Goal: Task Accomplishment & Management: Manage account settings

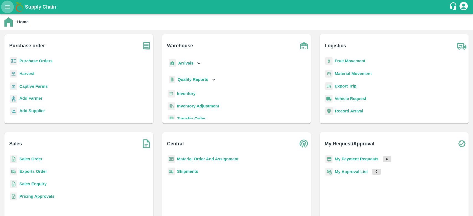
click at [7, 2] on button "open drawer" at bounding box center [7, 7] width 13 height 13
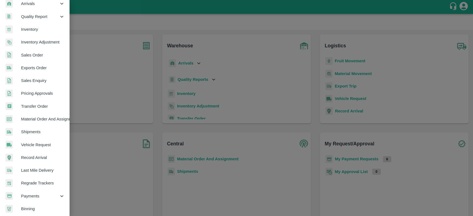
scroll to position [99, 0]
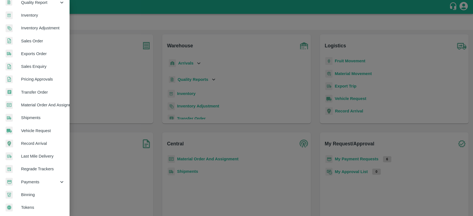
click at [42, 180] on span "Payments" at bounding box center [40, 182] width 38 height 6
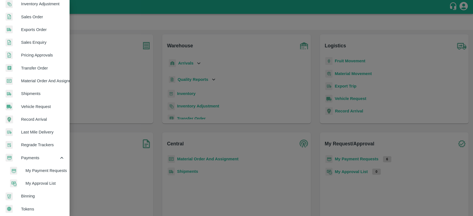
scroll to position [122, 0]
click at [43, 168] on span "My Payment Requests" at bounding box center [44, 170] width 39 height 6
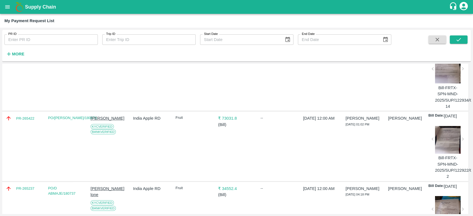
scroll to position [64, 0]
click at [444, 140] on div at bounding box center [447, 139] width 25 height 28
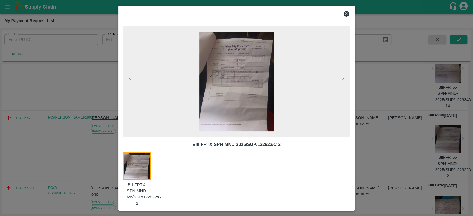
click at [344, 12] on icon at bounding box center [346, 14] width 6 height 6
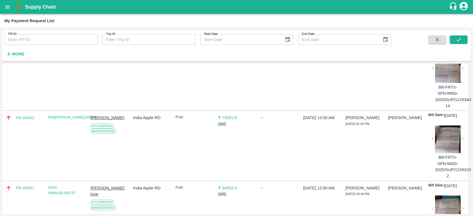
click at [431, 141] on div "Bill-FRTX-SPN-MND-2025/SUP/122922/C-2" at bounding box center [444, 149] width 32 height 60
click at [441, 141] on div at bounding box center [447, 139] width 25 height 28
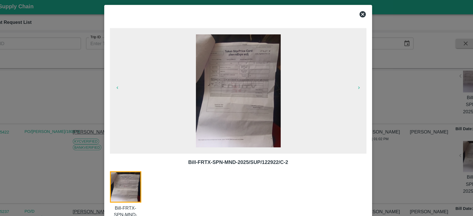
click at [343, 12] on icon at bounding box center [346, 14] width 7 height 7
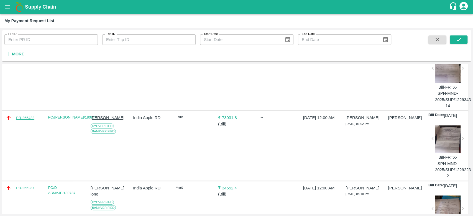
click at [27, 119] on link "PR-265422" at bounding box center [25, 118] width 18 height 6
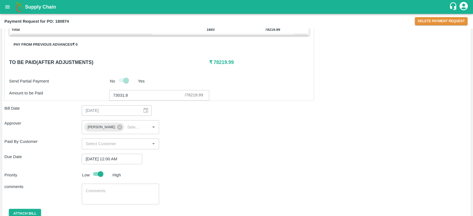
scroll to position [195, 0]
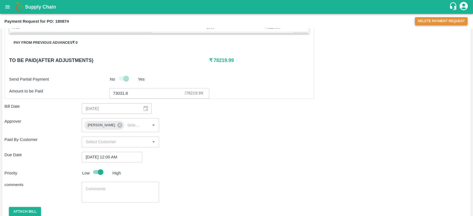
click at [436, 21] on button "Delete Payment Request" at bounding box center [441, 21] width 53 height 8
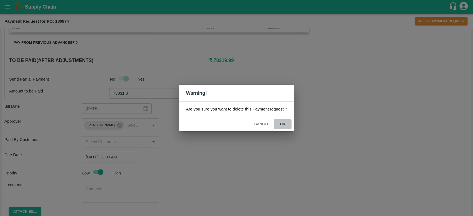
click at [279, 123] on button "ok" at bounding box center [283, 124] width 18 height 10
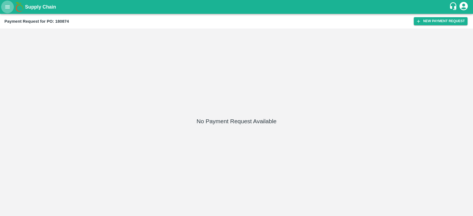
click at [7, 7] on icon "open drawer" at bounding box center [7, 7] width 6 height 6
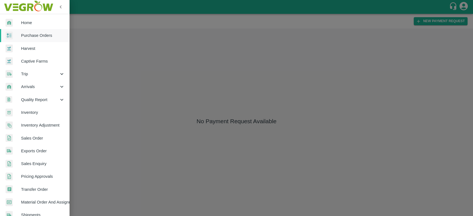
scroll to position [99, 0]
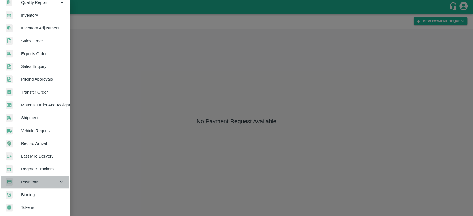
click at [35, 180] on span "Payments" at bounding box center [40, 182] width 38 height 6
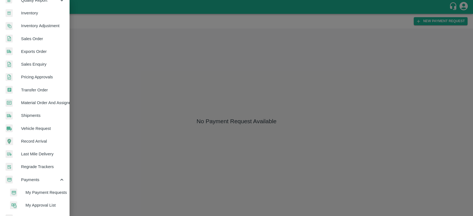
click at [45, 192] on span "My Payment Requests" at bounding box center [44, 192] width 39 height 6
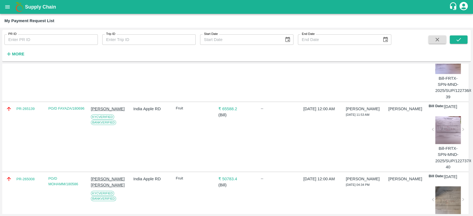
scroll to position [331, 0]
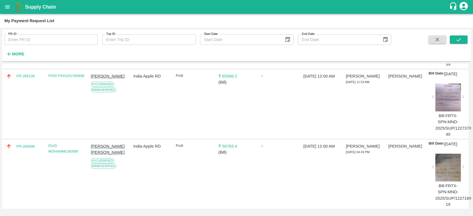
click at [445, 174] on div at bounding box center [447, 168] width 25 height 28
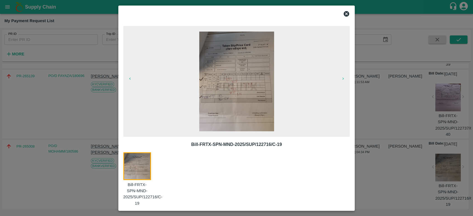
click at [47, 112] on div at bounding box center [236, 108] width 473 height 216
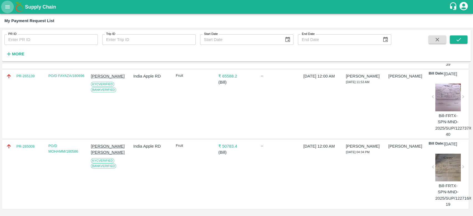
click at [10, 6] on icon "open drawer" at bounding box center [7, 7] width 6 height 6
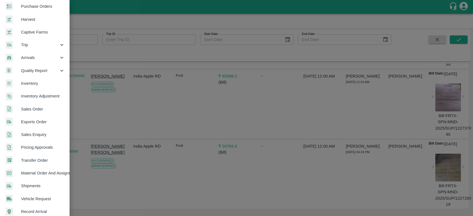
scroll to position [48, 0]
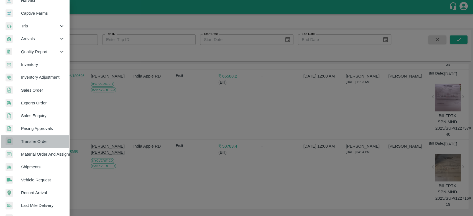
click at [42, 138] on span "Transfer Order" at bounding box center [43, 141] width 44 height 6
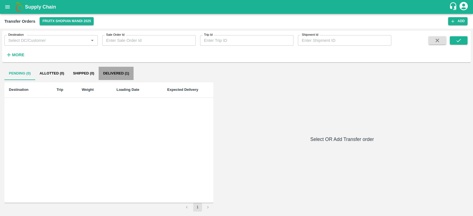
click at [114, 75] on button "Delivered (1)" at bounding box center [116, 73] width 35 height 13
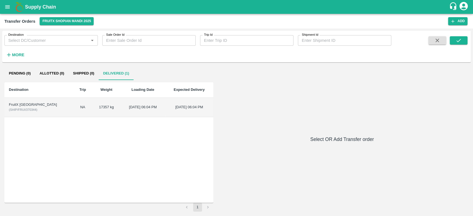
click at [6, 3] on button "open drawer" at bounding box center [7, 7] width 13 height 13
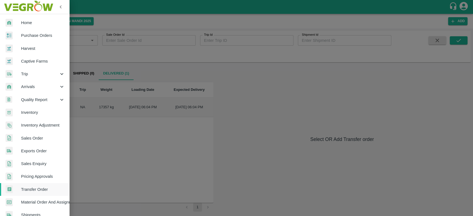
scroll to position [125, 0]
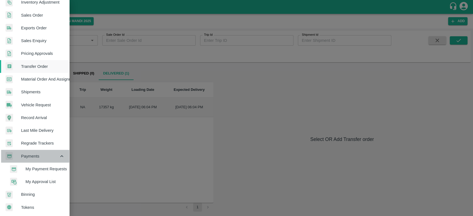
click at [45, 155] on span "Payments" at bounding box center [40, 156] width 38 height 6
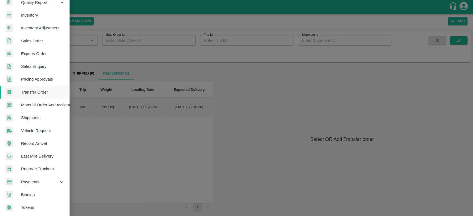
scroll to position [99, 0]
click at [48, 176] on div "Payments" at bounding box center [34, 182] width 69 height 13
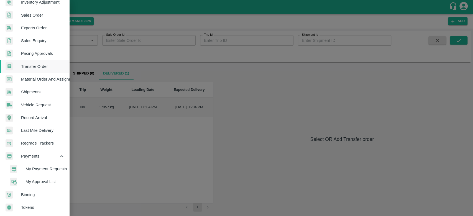
scroll to position [125, 0]
click at [49, 166] on span "My Payment Requests" at bounding box center [44, 169] width 39 height 6
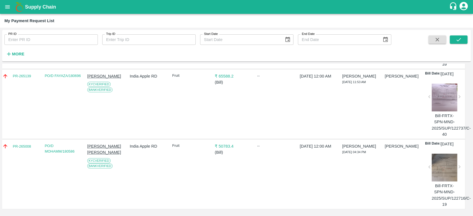
scroll to position [331, 4]
click at [6, 11] on button "open drawer" at bounding box center [7, 7] width 13 height 13
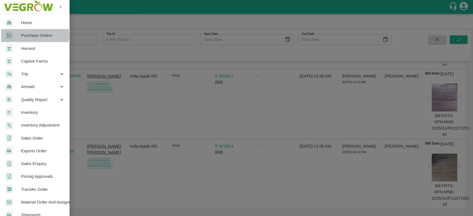
click at [28, 35] on span "Purchase Orders" at bounding box center [43, 35] width 44 height 6
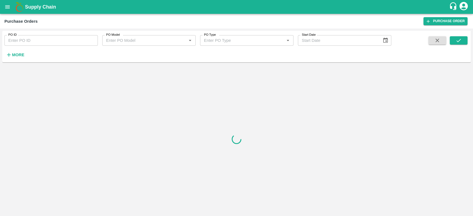
drag, startPoint x: 55, startPoint y: 83, endPoint x: 14, endPoint y: 84, distance: 41.3
click at [14, 84] on div at bounding box center [236, 139] width 468 height 149
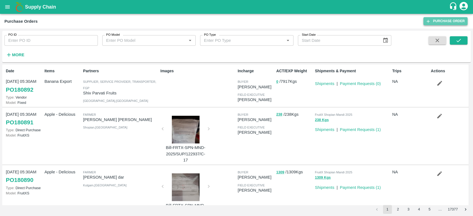
click at [438, 22] on link "Purchase Order" at bounding box center [445, 21] width 44 height 8
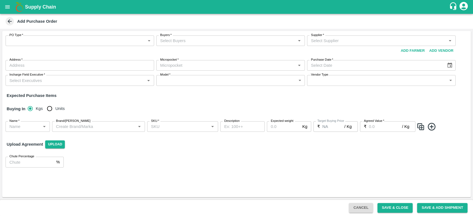
click at [10, 26] on div "Add Purchase Order" at bounding box center [236, 21] width 473 height 15
click at [9, 10] on button "open drawer" at bounding box center [7, 7] width 13 height 13
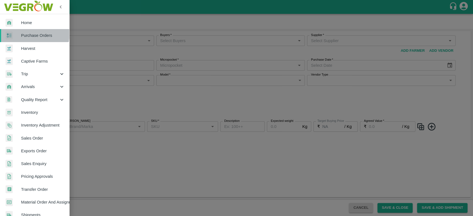
click at [22, 33] on span "Purchase Orders" at bounding box center [43, 35] width 44 height 6
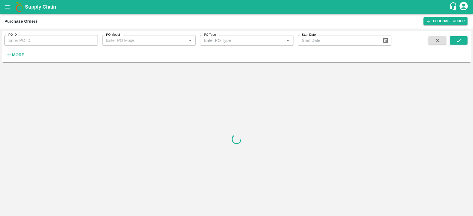
click at [16, 53] on strong "More" at bounding box center [18, 55] width 12 height 4
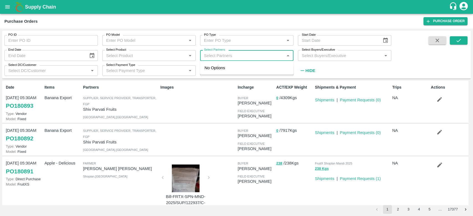
click at [257, 55] on input "Select Partners" at bounding box center [242, 55] width 81 height 7
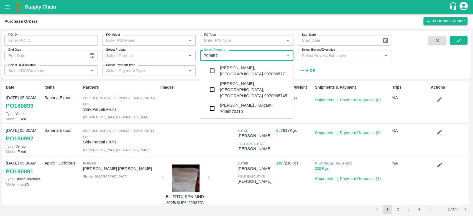
type input "7006570"
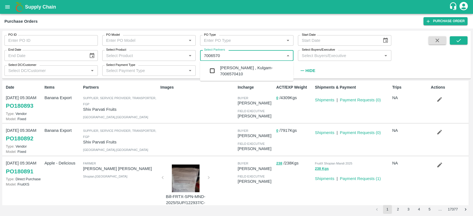
click at [235, 73] on div "Mohd Ashraf -Yaripora , Kulgam-7006570410" at bounding box center [254, 71] width 69 height 12
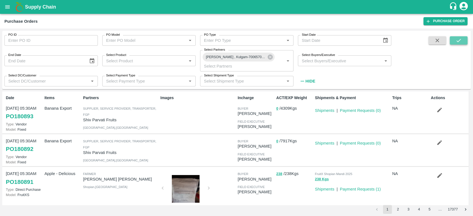
click at [459, 39] on icon "submit" at bounding box center [458, 40] width 6 height 6
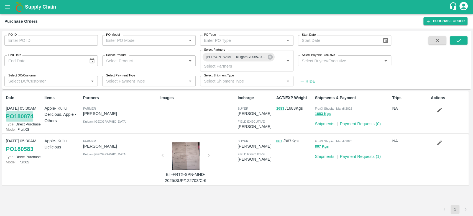
click at [19, 117] on link "PO 180874" at bounding box center [19, 116] width 27 height 10
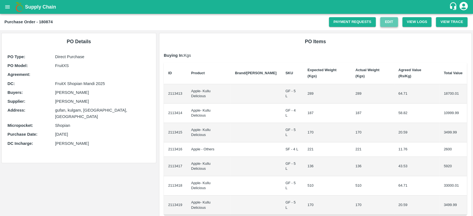
click at [389, 25] on link "Edit" at bounding box center [389, 22] width 18 height 10
click at [6, 3] on button "open drawer" at bounding box center [7, 7] width 13 height 13
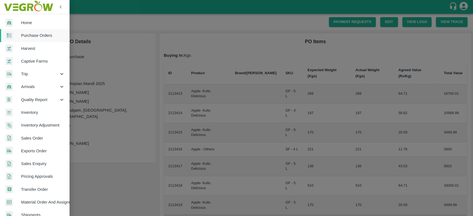
scroll to position [99, 0]
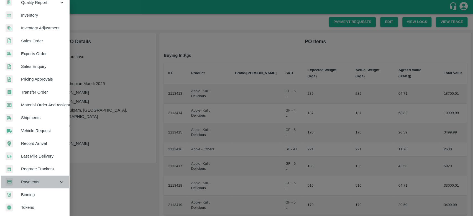
click at [43, 184] on div "Payments" at bounding box center [34, 182] width 69 height 13
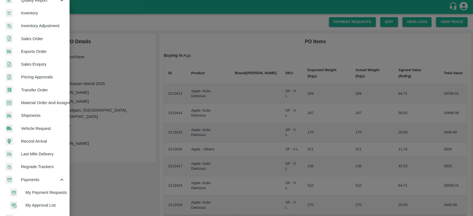
click at [49, 190] on span "My Payment Requests" at bounding box center [44, 192] width 39 height 6
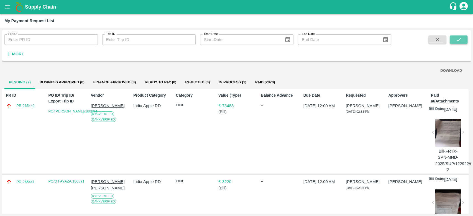
click at [455, 38] on icon "submit" at bounding box center [458, 40] width 6 height 6
click at [7, 5] on icon "open drawer" at bounding box center [7, 7] width 6 height 6
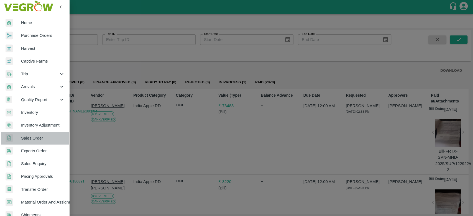
click at [39, 139] on span "Sales Order" at bounding box center [43, 138] width 44 height 6
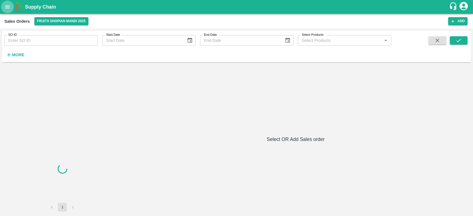
click at [11, 5] on button "open drawer" at bounding box center [7, 7] width 13 height 13
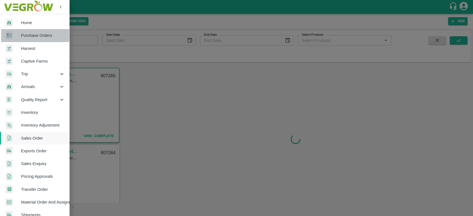
click at [26, 33] on span "Purchase Orders" at bounding box center [43, 35] width 44 height 6
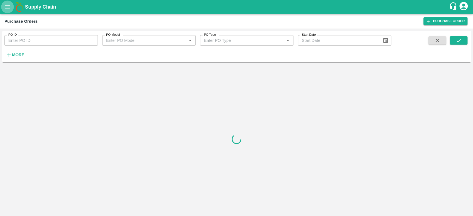
click at [7, 10] on icon "open drawer" at bounding box center [7, 7] width 6 height 6
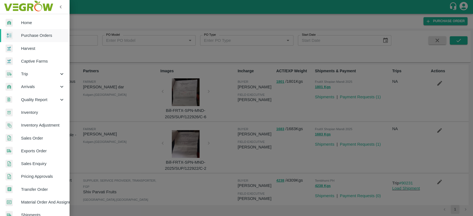
click at [143, 43] on div at bounding box center [236, 108] width 473 height 216
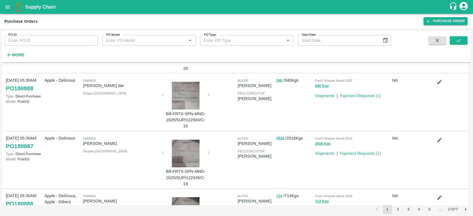
scroll to position [333, 0]
click at [438, 138] on icon "button" at bounding box center [439, 140] width 6 height 6
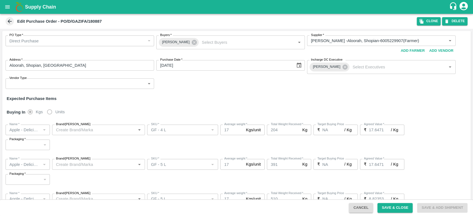
click at [95, 23] on b "Edit Purchase Order - PO/D/GAZIFA/180887" at bounding box center [59, 21] width 84 height 4
copy b "180887"
click at [7, 11] on button "open drawer" at bounding box center [7, 7] width 13 height 13
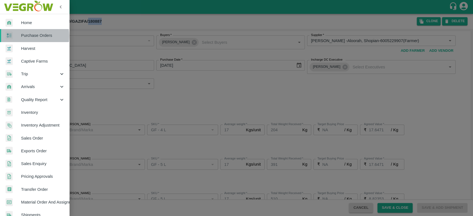
click at [22, 36] on span "Purchase Orders" at bounding box center [43, 35] width 44 height 6
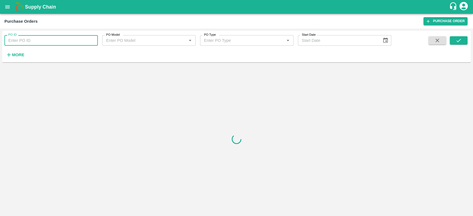
click at [38, 42] on input "PO ID" at bounding box center [50, 40] width 93 height 11
paste input "180887"
type input "180887"
click at [453, 38] on button "submit" at bounding box center [458, 40] width 18 height 8
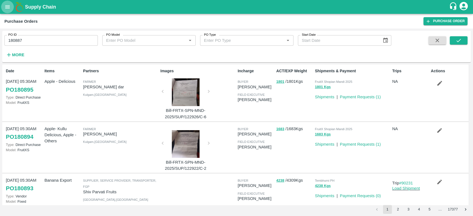
click at [6, 6] on icon "open drawer" at bounding box center [7, 7] width 6 height 6
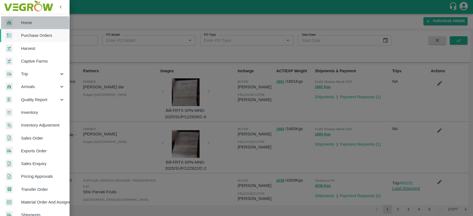
click at [21, 25] on span "Home" at bounding box center [43, 23] width 44 height 6
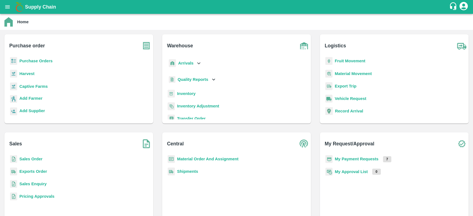
click at [35, 161] on b "Sales Order" at bounding box center [30, 159] width 23 height 4
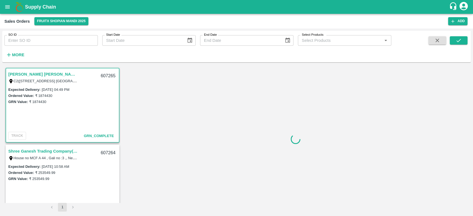
click at [1, 6] on div "Supply Chain" at bounding box center [236, 7] width 473 height 14
click at [11, 6] on button "open drawer" at bounding box center [7, 7] width 13 height 13
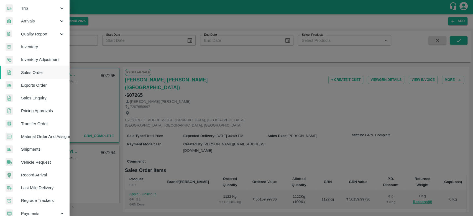
scroll to position [125, 0]
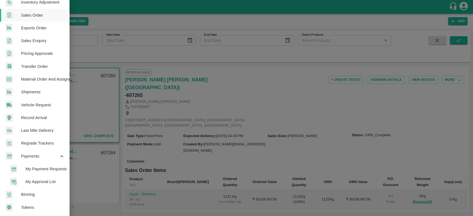
click at [261, 76] on div at bounding box center [236, 108] width 473 height 216
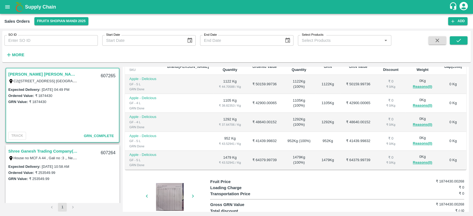
scroll to position [0, 0]
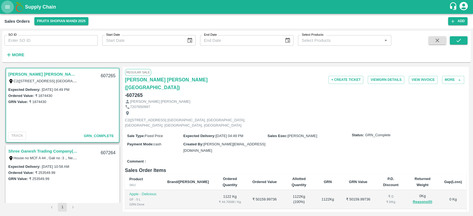
click at [10, 6] on icon "open drawer" at bounding box center [7, 7] width 6 height 6
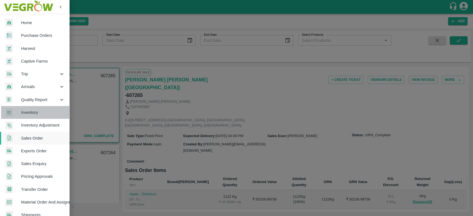
click at [39, 111] on span "Inventory" at bounding box center [43, 112] width 44 height 6
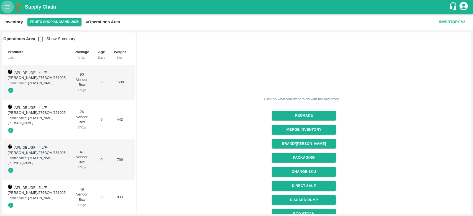
click at [5, 9] on icon "open drawer" at bounding box center [7, 7] width 6 height 6
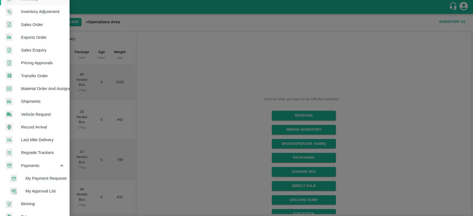
scroll to position [125, 0]
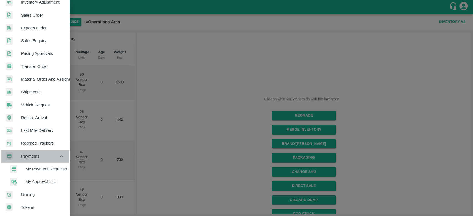
click at [26, 153] on span "Payments" at bounding box center [40, 156] width 38 height 6
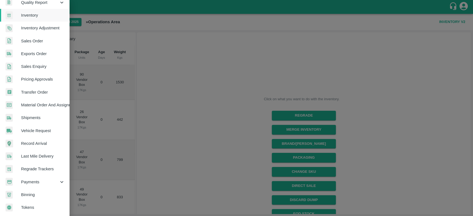
scroll to position [99, 0]
click at [40, 180] on span "Payments" at bounding box center [40, 182] width 38 height 6
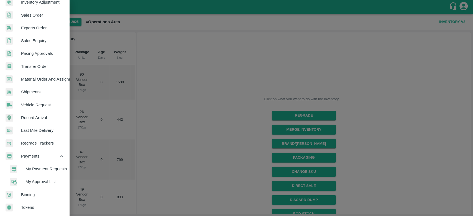
scroll to position [125, 0]
click at [43, 166] on span "My Payment Requests" at bounding box center [44, 169] width 39 height 6
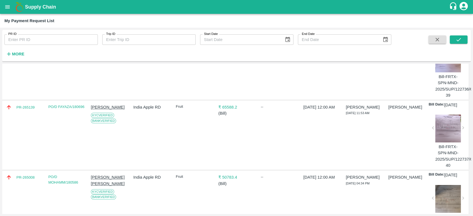
scroll to position [404, 0]
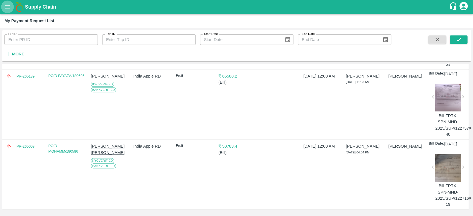
click at [7, 2] on button "open drawer" at bounding box center [7, 7] width 13 height 13
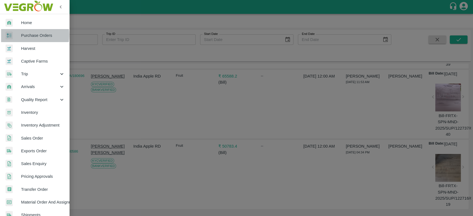
click at [17, 35] on div at bounding box center [14, 36] width 16 height 8
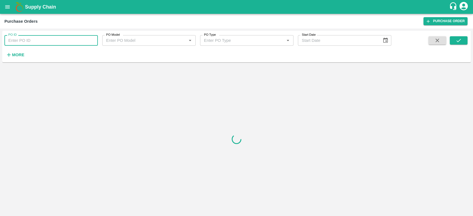
click at [24, 39] on input "PO ID" at bounding box center [50, 40] width 93 height 11
click at [18, 114] on div at bounding box center [236, 139] width 468 height 149
click at [41, 37] on input "PO ID" at bounding box center [50, 40] width 93 height 11
type input "600676"
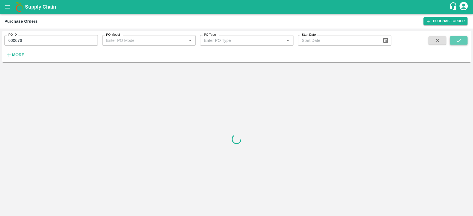
click at [460, 41] on icon "submit" at bounding box center [458, 40] width 6 height 6
click at [11, 3] on button "open drawer" at bounding box center [7, 7] width 13 height 13
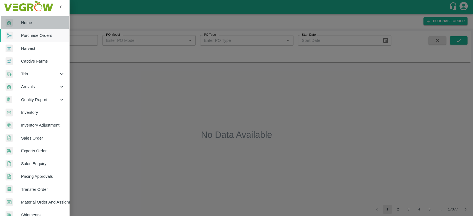
click at [26, 22] on span "Home" at bounding box center [43, 23] width 44 height 6
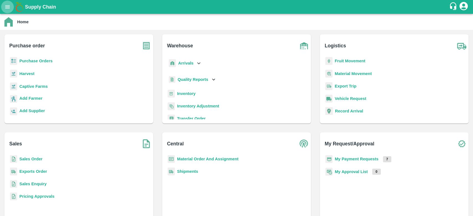
click at [8, 9] on icon "open drawer" at bounding box center [7, 7] width 6 height 6
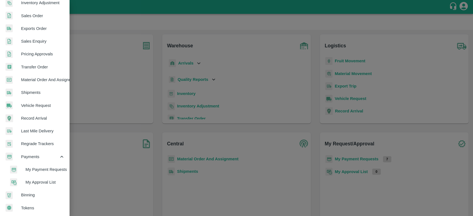
scroll to position [125, 0]
click at [46, 169] on span "My Payment Requests" at bounding box center [44, 169] width 39 height 6
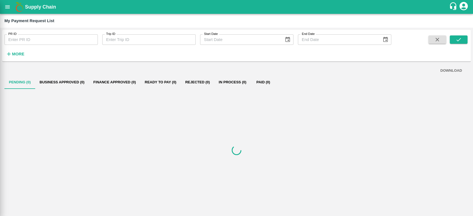
scroll to position [123, 0]
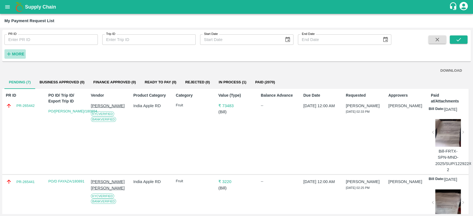
click at [19, 53] on strong "More" at bounding box center [18, 54] width 12 height 4
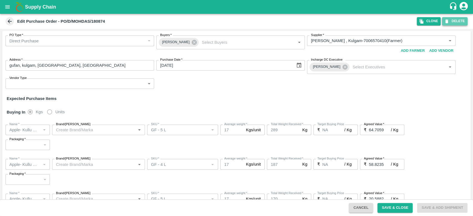
click at [450, 24] on button "DELETE" at bounding box center [454, 21] width 25 height 8
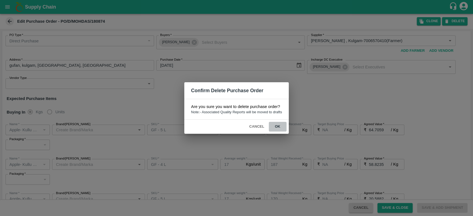
click at [278, 125] on button "ok" at bounding box center [278, 127] width 18 height 10
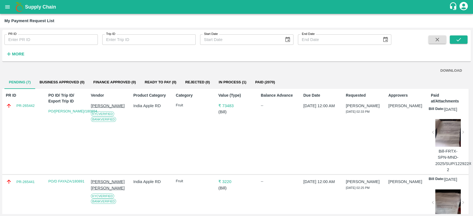
scroll to position [404, 0]
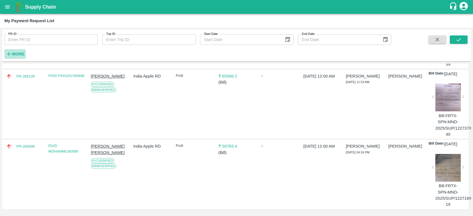
click at [16, 51] on h6 "More" at bounding box center [18, 53] width 12 height 7
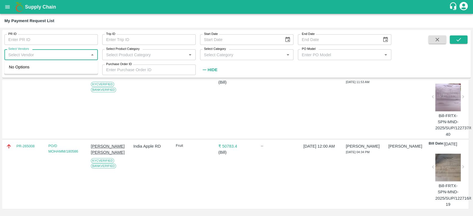
click at [81, 53] on input "Select Vendors" at bounding box center [46, 54] width 81 height 7
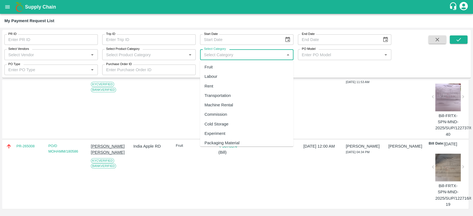
click at [216, 54] on input "Select Category" at bounding box center [242, 54] width 81 height 7
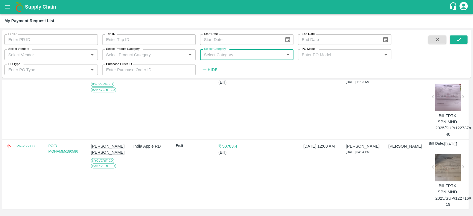
click at [216, 54] on input "Select Category" at bounding box center [242, 54] width 81 height 7
click at [143, 56] on input "Select Product Category" at bounding box center [144, 54] width 81 height 7
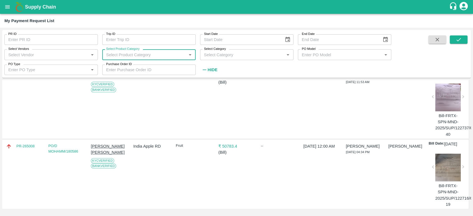
click at [143, 56] on input "Select Product Category" at bounding box center [144, 54] width 81 height 7
click at [33, 50] on div "Select Vendors   *" at bounding box center [50, 54] width 93 height 11
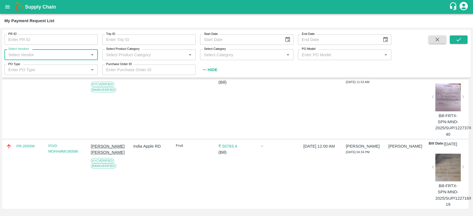
click at [18, 55] on input "Select Vendors" at bounding box center [46, 54] width 81 height 7
type input "6"
click at [287, 188] on div "--" at bounding box center [277, 174] width 38 height 66
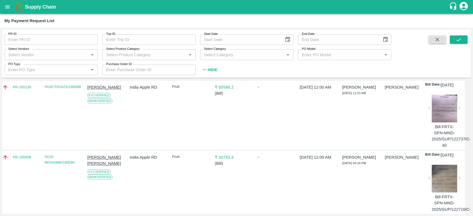
scroll to position [420, 4]
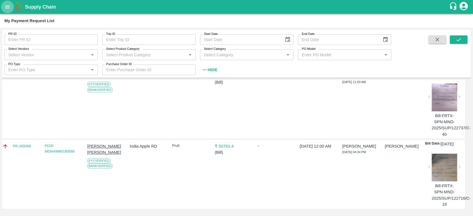
click at [4, 4] on icon "open drawer" at bounding box center [7, 7] width 6 height 6
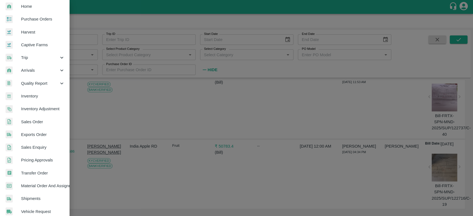
scroll to position [99, 0]
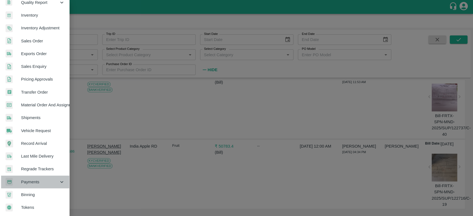
click at [47, 179] on span "Payments" at bounding box center [40, 182] width 38 height 6
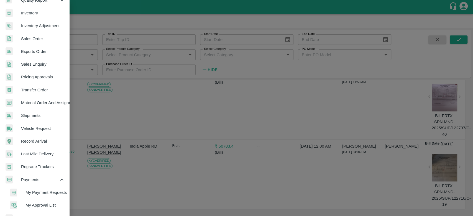
click at [48, 192] on span "My Payment Requests" at bounding box center [44, 192] width 39 height 6
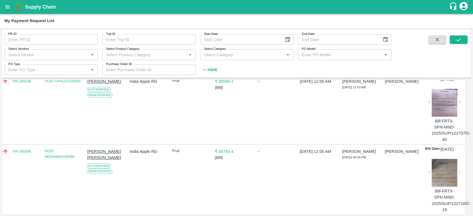
scroll to position [420, 4]
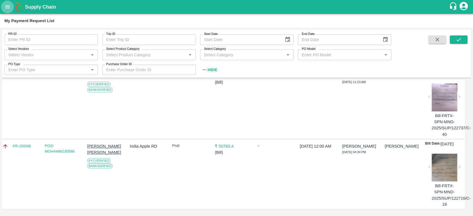
click at [5, 3] on button "open drawer" at bounding box center [7, 7] width 13 height 13
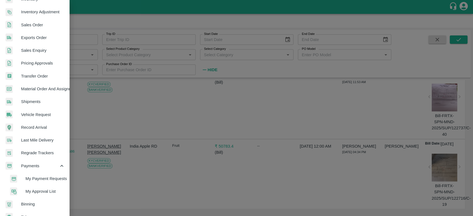
scroll to position [125, 0]
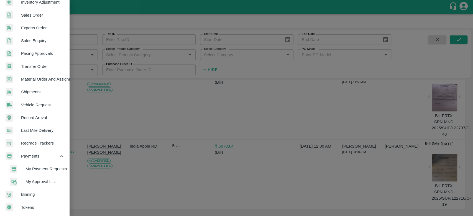
click at [45, 179] on span "My Approval List" at bounding box center [44, 182] width 39 height 6
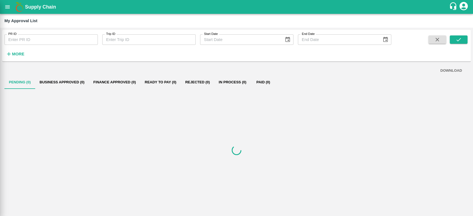
scroll to position [123, 0]
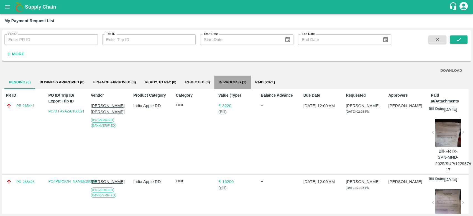
click at [235, 80] on button "In Process (1)" at bounding box center [232, 82] width 37 height 13
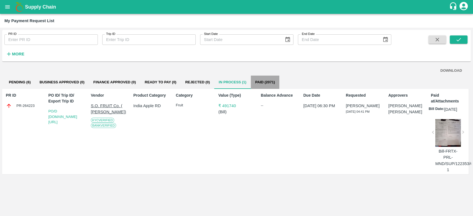
click at [262, 80] on button "Paid (2071)" at bounding box center [265, 82] width 29 height 13
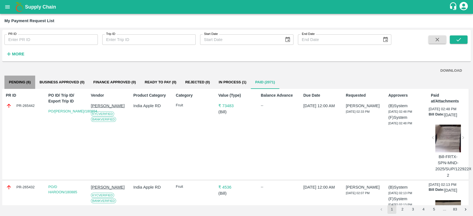
click at [18, 83] on button "Pending (6)" at bounding box center [19, 82] width 31 height 13
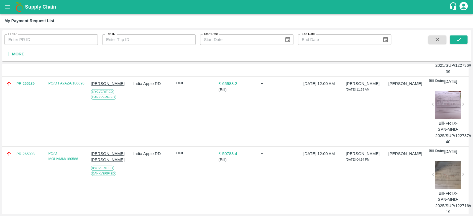
scroll to position [311, 0]
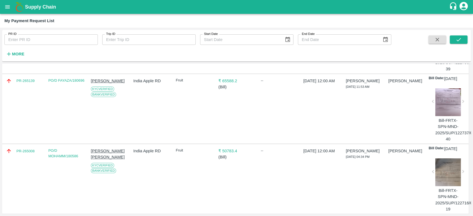
click at [166, 130] on div "India Apple RD" at bounding box center [150, 109] width 38 height 66
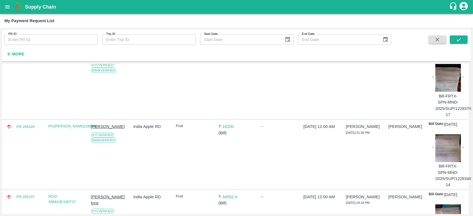
scroll to position [0, 0]
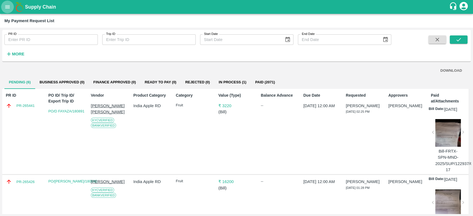
click at [10, 7] on icon "open drawer" at bounding box center [7, 7] width 6 height 6
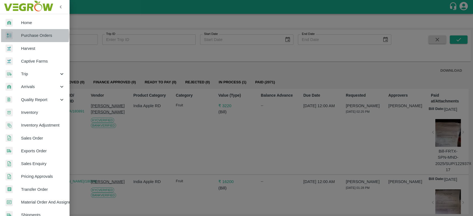
click at [32, 35] on span "Purchase Orders" at bounding box center [43, 35] width 44 height 6
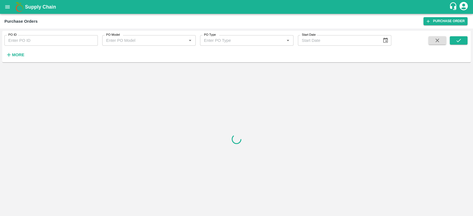
click at [16, 58] on h6 "More" at bounding box center [18, 54] width 12 height 7
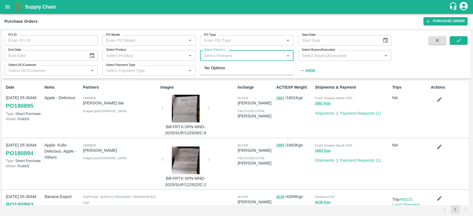
click at [235, 56] on input "Select Partners" at bounding box center [242, 55] width 81 height 7
type input "60052299"
click at [215, 70] on input "checkbox" at bounding box center [212, 70] width 11 height 11
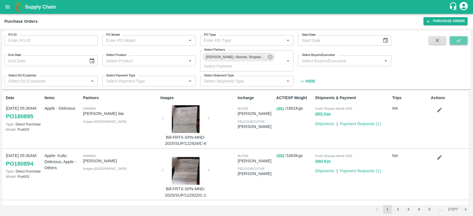
click at [455, 40] on icon "submit" at bounding box center [458, 40] width 6 height 6
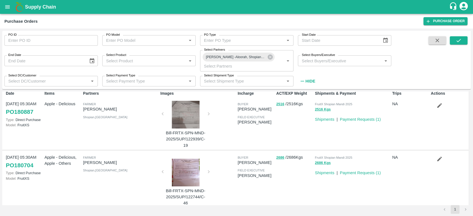
scroll to position [4, 0]
click at [13, 112] on link "PO 180887" at bounding box center [19, 112] width 27 height 10
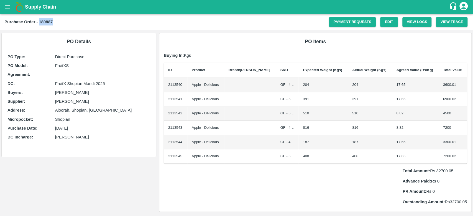
drag, startPoint x: 39, startPoint y: 22, endPoint x: 57, endPoint y: 22, distance: 18.0
click at [57, 22] on div "Purchase Order - 180887" at bounding box center [166, 21] width 324 height 7
copy b "180887"
click at [8, 4] on icon "open drawer" at bounding box center [7, 7] width 6 height 6
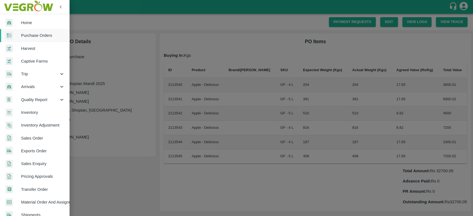
scroll to position [99, 0]
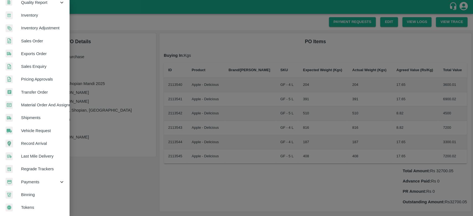
click at [31, 179] on span "Payments" at bounding box center [40, 182] width 38 height 6
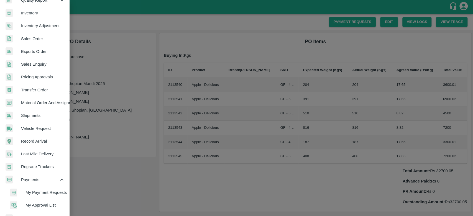
click at [32, 192] on span "My Payment Requests" at bounding box center [44, 192] width 39 height 6
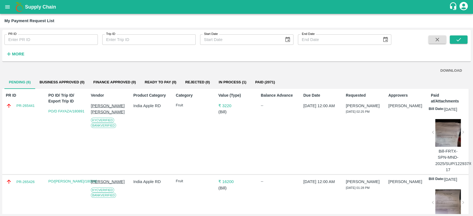
click at [38, 41] on input "PR ID" at bounding box center [50, 39] width 93 height 11
paste input "180887"
click at [463, 40] on button "submit" at bounding box center [458, 39] width 18 height 8
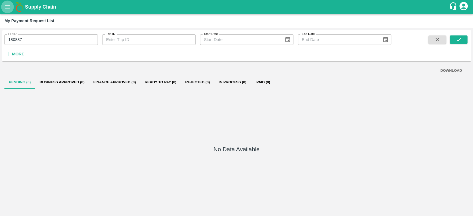
click at [3, 7] on button "open drawer" at bounding box center [7, 7] width 13 height 13
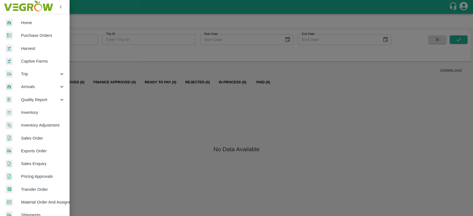
click at [196, 120] on div at bounding box center [236, 108] width 473 height 216
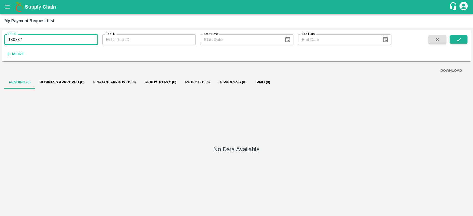
click at [47, 41] on input "180887" at bounding box center [50, 39] width 93 height 11
drag, startPoint x: 26, startPoint y: 38, endPoint x: 2, endPoint y: 37, distance: 23.3
click at [2, 37] on div "PR ID 180887 PR ID" at bounding box center [49, 37] width 98 height 15
type input "180887"
type input "265434"
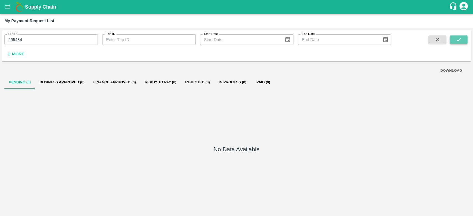
click at [461, 39] on icon "submit" at bounding box center [458, 40] width 6 height 6
click at [4, 8] on icon "open drawer" at bounding box center [7, 7] width 6 height 6
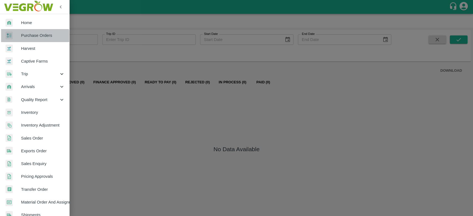
click at [34, 40] on link "Purchase Orders" at bounding box center [34, 35] width 69 height 13
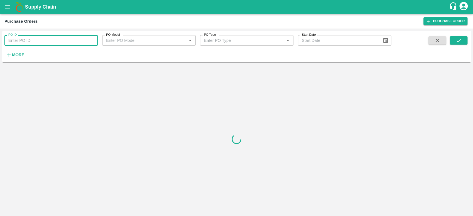
click at [34, 40] on input "PO ID" at bounding box center [50, 40] width 93 height 11
paste input "180887"
type input "180887"
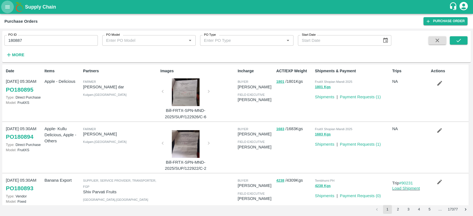
click at [8, 6] on icon "open drawer" at bounding box center [7, 6] width 5 height 3
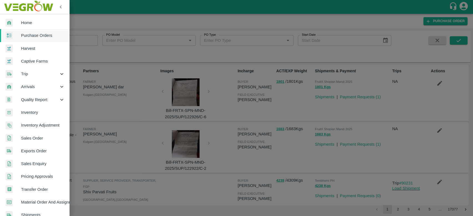
scroll to position [125, 0]
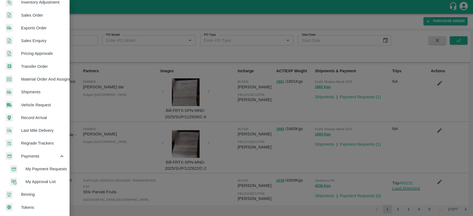
click at [51, 166] on span "My Payment Requests" at bounding box center [44, 169] width 39 height 6
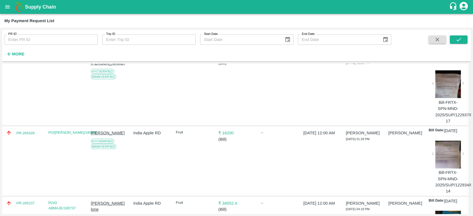
scroll to position [23, 0]
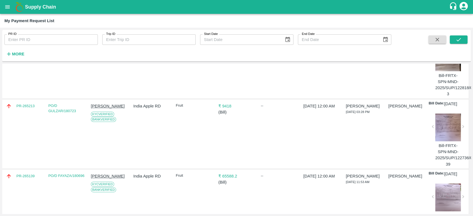
scroll to position [216, 0]
click at [461, 37] on icon "submit" at bounding box center [458, 40] width 6 height 6
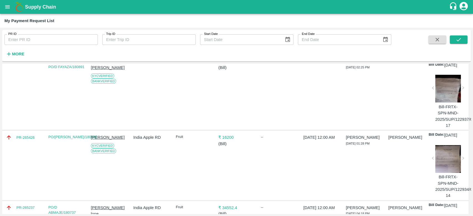
scroll to position [45, 0]
click at [8, 10] on icon "open drawer" at bounding box center [7, 7] width 6 height 6
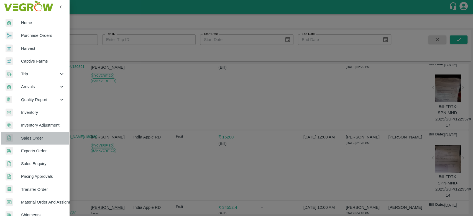
click at [36, 136] on span "Sales Order" at bounding box center [43, 138] width 44 height 6
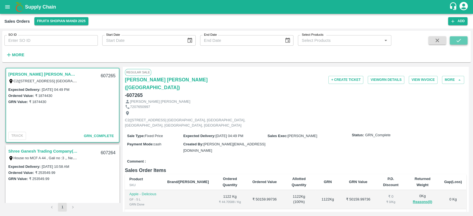
click at [461, 40] on button "submit" at bounding box center [458, 40] width 18 height 8
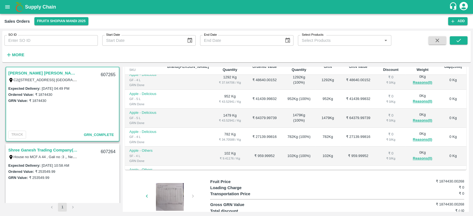
scroll to position [12, 0]
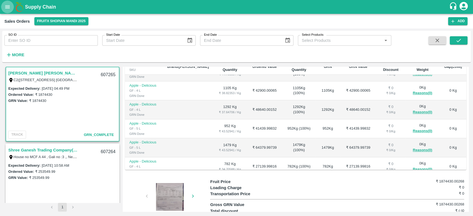
click at [7, 6] on icon "open drawer" at bounding box center [7, 7] width 6 height 6
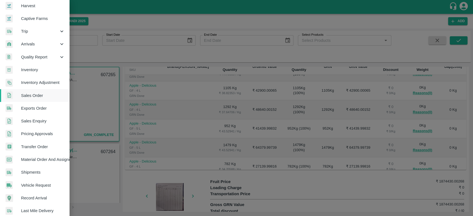
scroll to position [0, 0]
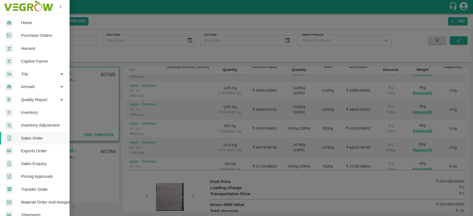
click at [37, 33] on span "Purchase Orders" at bounding box center [43, 35] width 44 height 6
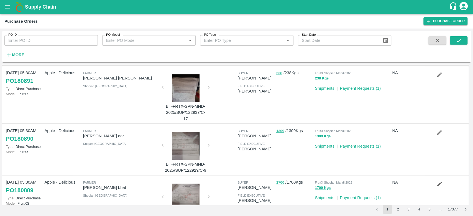
scroll to position [324, 0]
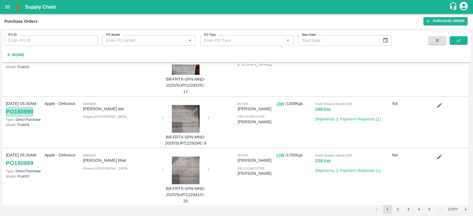
click at [29, 107] on link "PO 180890" at bounding box center [19, 112] width 27 height 10
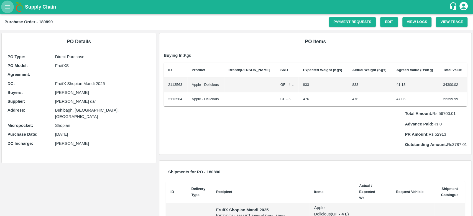
click at [6, 6] on icon "open drawer" at bounding box center [7, 7] width 6 height 6
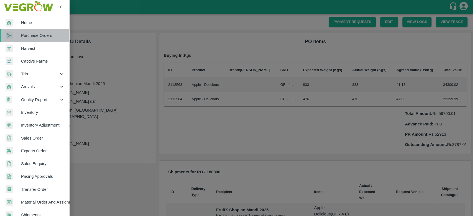
click at [41, 34] on span "Purchase Orders" at bounding box center [43, 35] width 44 height 6
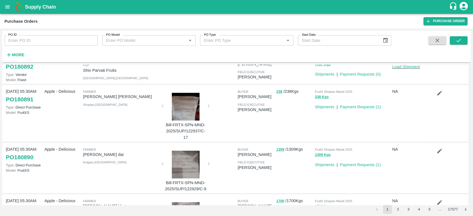
scroll to position [324, 0]
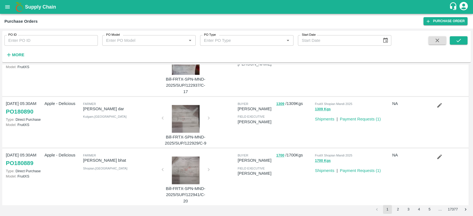
click at [439, 102] on icon "button" at bounding box center [439, 105] width 6 height 6
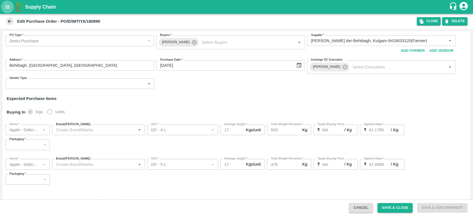
click at [7, 4] on icon "open drawer" at bounding box center [7, 7] width 6 height 6
